Goal: Information Seeking & Learning: Learn about a topic

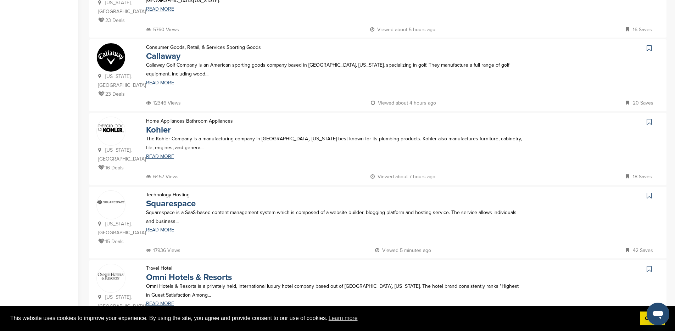
scroll to position [626, 0]
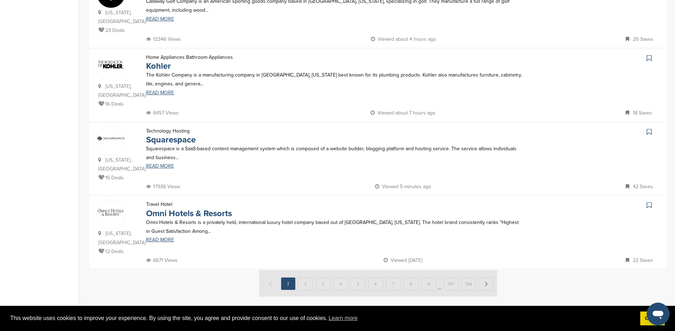
click at [305, 270] on img at bounding box center [378, 283] width 238 height 27
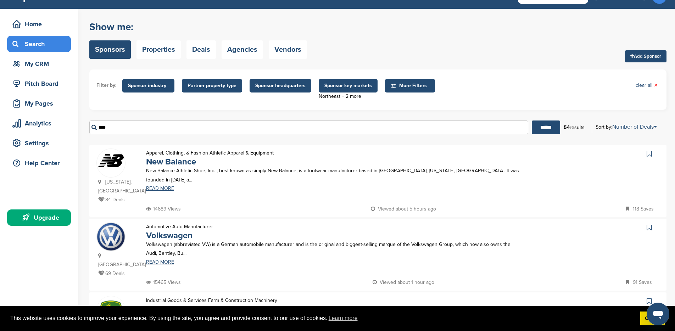
scroll to position [0, 0]
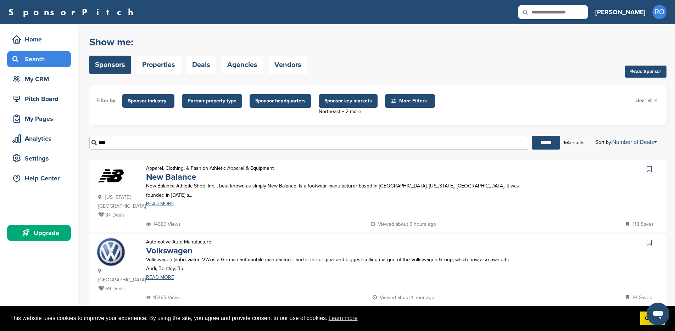
click at [234, 119] on div "Filter by: Sponsor industry Sponsor Industry × Apparel, Clothing, & Fashion Acc…" at bounding box center [377, 105] width 577 height 40
click at [326, 104] on span "Sponsor key markets" at bounding box center [347, 101] width 47 height 8
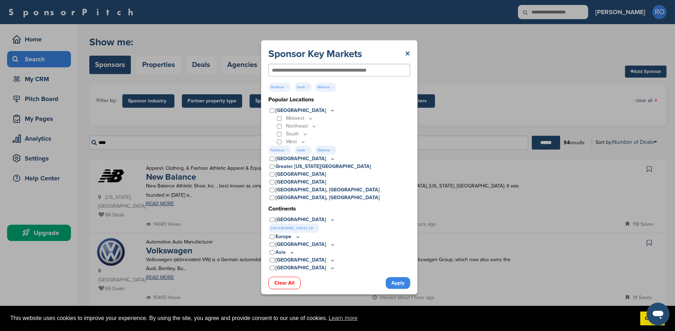
click at [326, 104] on div "Popular Locations United States Midwest Illinois Indiana Iowa Kansas Minnesota …" at bounding box center [339, 183] width 142 height 176
click at [409, 55] on link "×" at bounding box center [407, 53] width 5 height 13
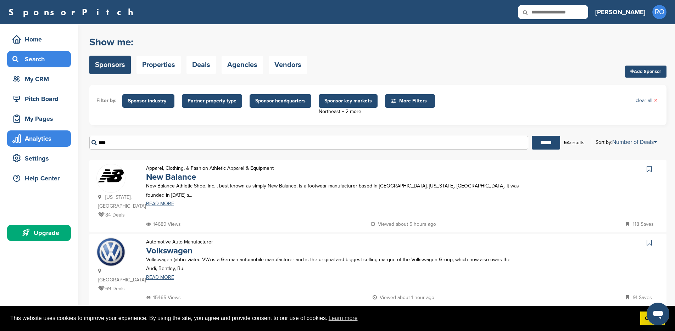
click at [44, 137] on div "Analytics" at bounding box center [41, 138] width 60 height 13
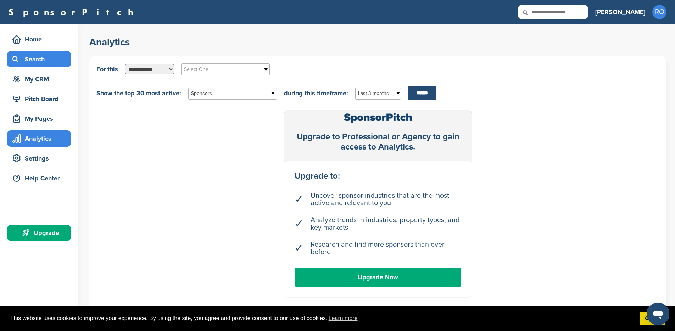
click at [33, 59] on div "Search" at bounding box center [41, 59] width 60 height 13
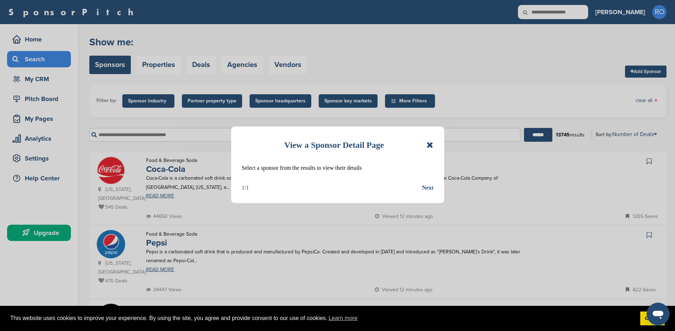
click at [428, 144] on icon at bounding box center [429, 145] width 7 height 9
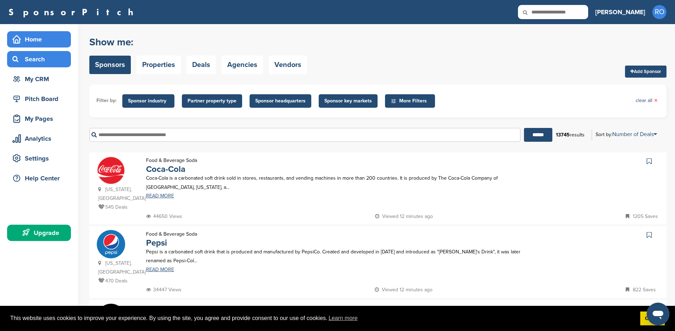
click at [29, 34] on div "Home" at bounding box center [41, 39] width 60 height 13
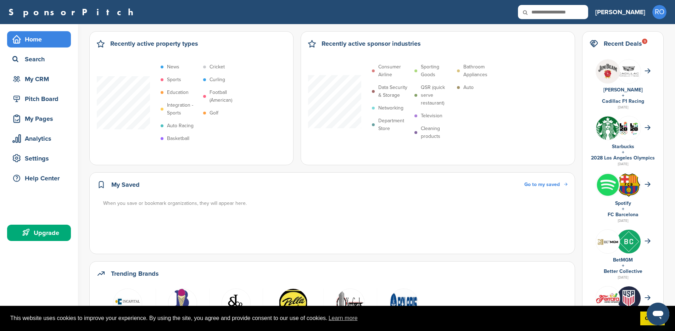
click at [582, 8] on input "text" at bounding box center [553, 12] width 70 height 14
type input "**********"
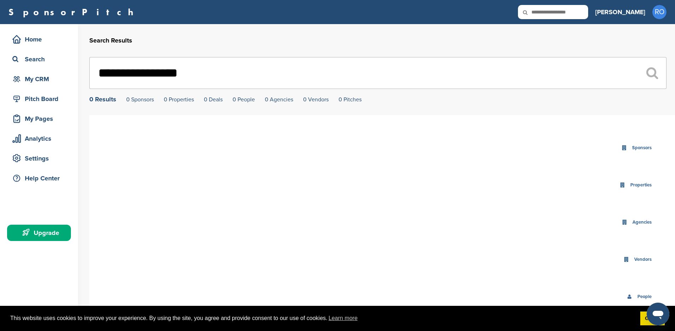
click at [299, 73] on input "**********" at bounding box center [377, 73] width 577 height 32
click at [41, 42] on div "Home" at bounding box center [41, 39] width 60 height 13
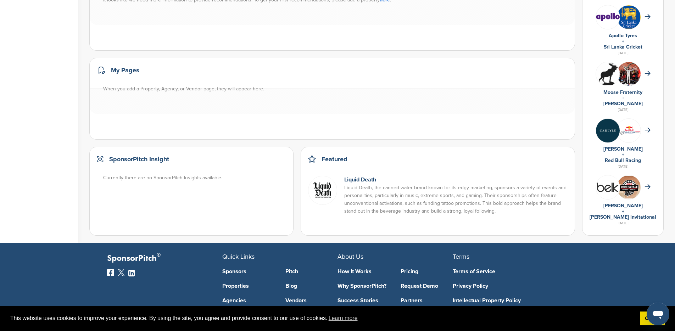
scroll to position [396, 0]
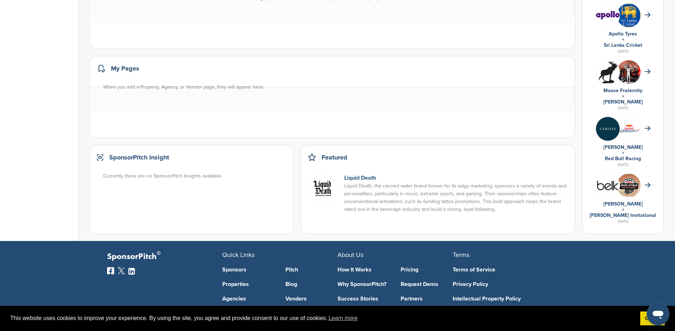
click at [361, 179] on link "Liquid Death" at bounding box center [360, 177] width 32 height 7
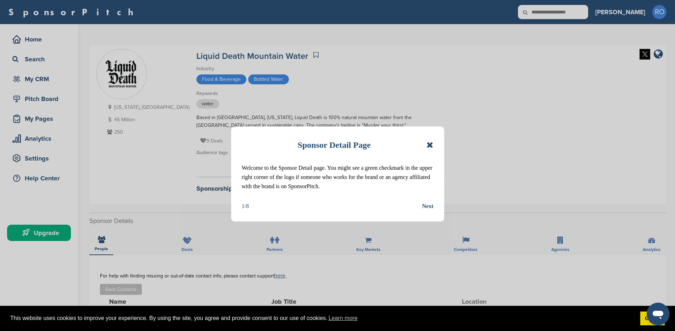
click at [425, 148] on div "Sponsor Detail Page" at bounding box center [338, 145] width 192 height 16
click at [429, 143] on icon at bounding box center [429, 145] width 7 height 9
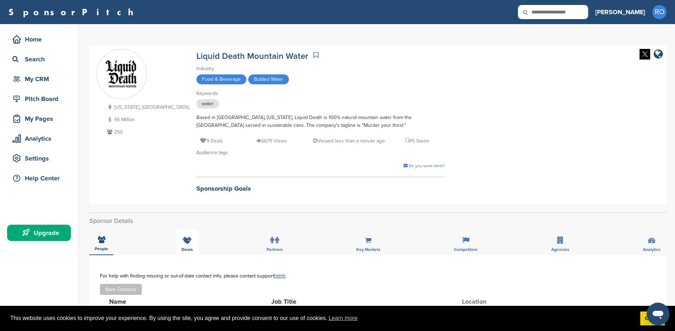
click at [182, 240] on icon at bounding box center [186, 240] width 9 height 7
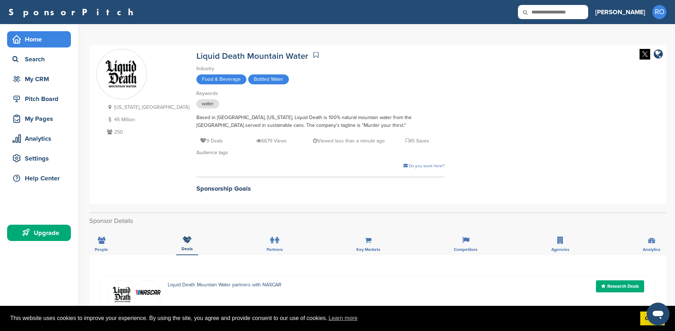
click at [41, 40] on div "Home" at bounding box center [41, 39] width 60 height 13
